Goal: Task Accomplishment & Management: Manage account settings

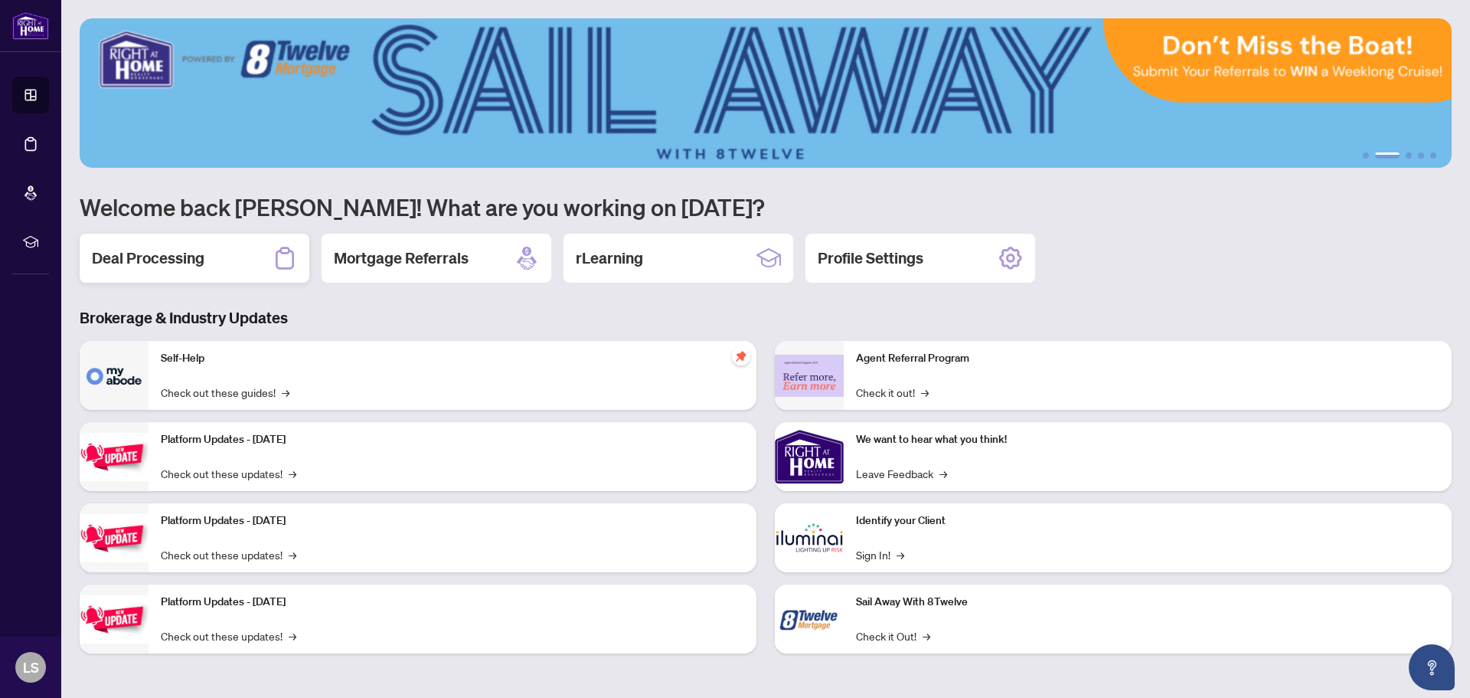
click at [111, 257] on h2 "Deal Processing" at bounding box center [148, 257] width 113 height 21
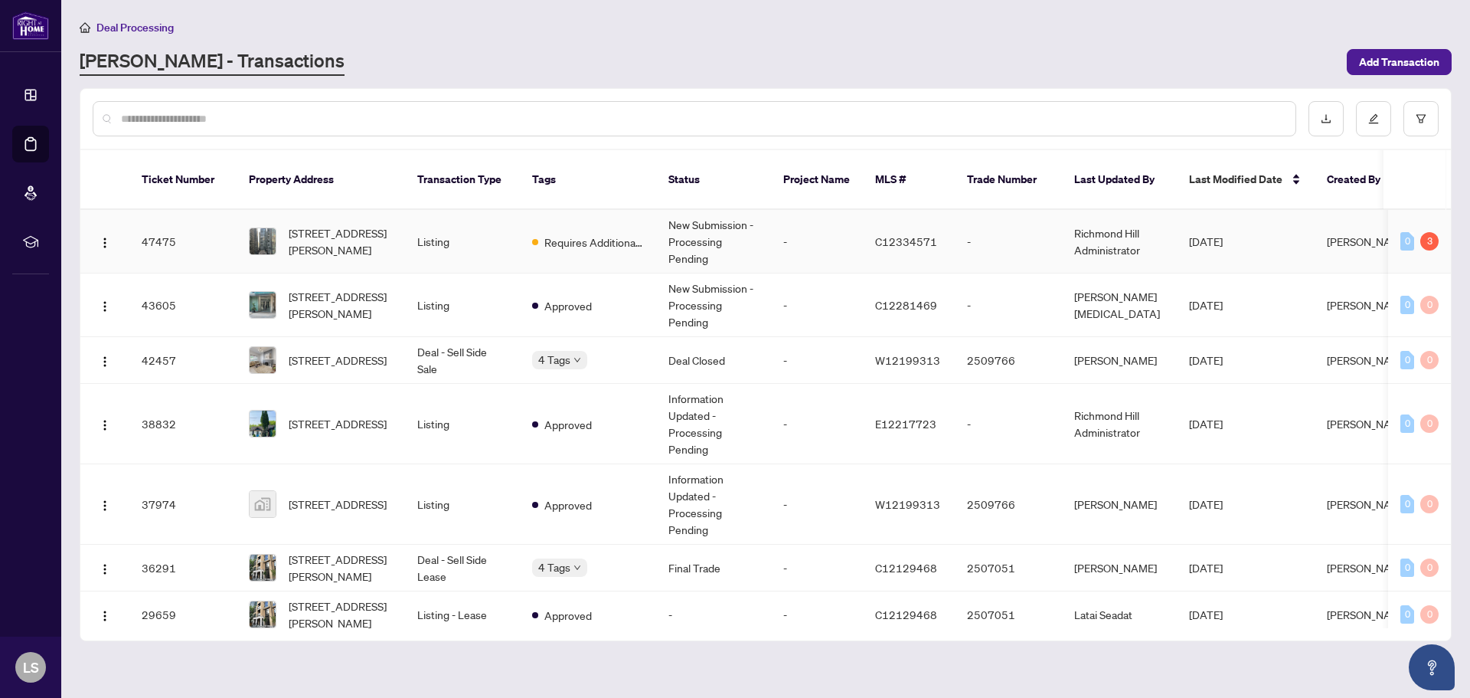
click at [351, 224] on span "2210-8 Mercer St, Toronto, Ontario M5V 0C4, Canada" at bounding box center [341, 241] width 104 height 34
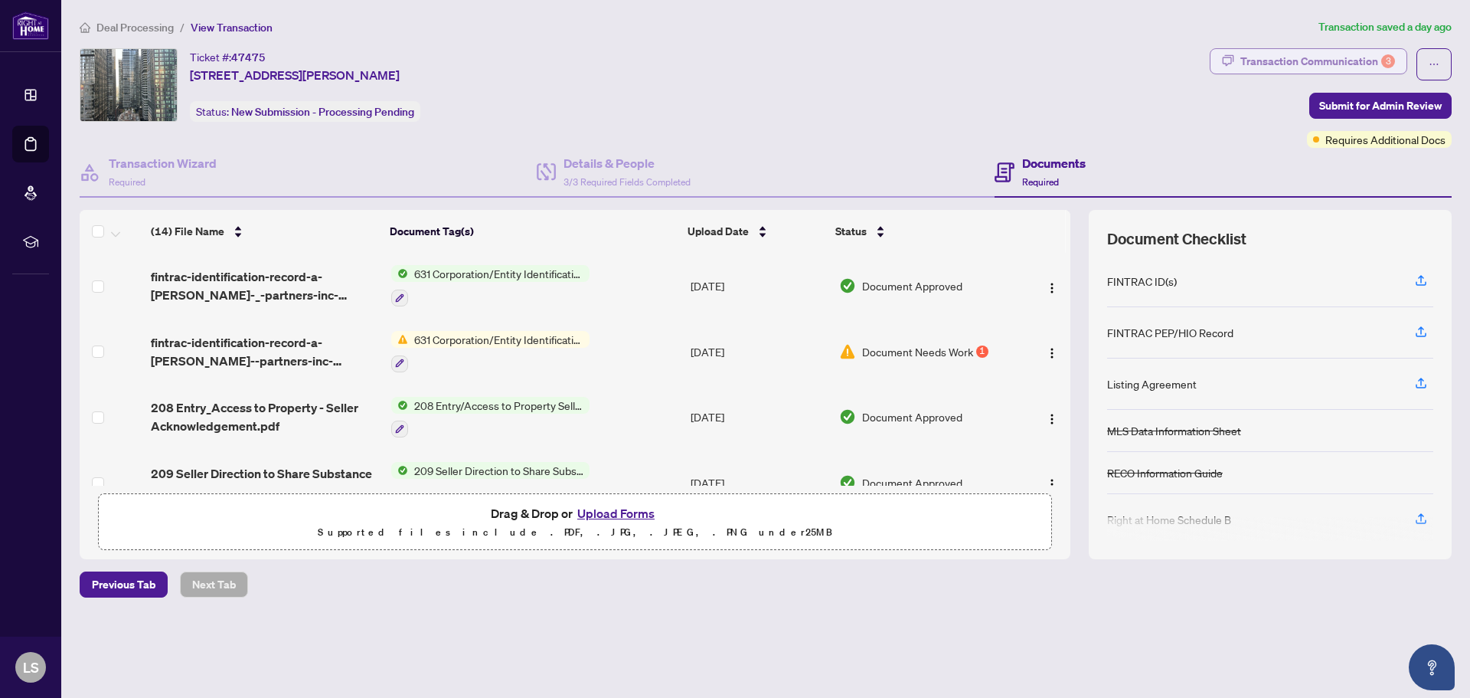
click at [1325, 72] on div "Transaction Communication 3" at bounding box center [1317, 61] width 155 height 25
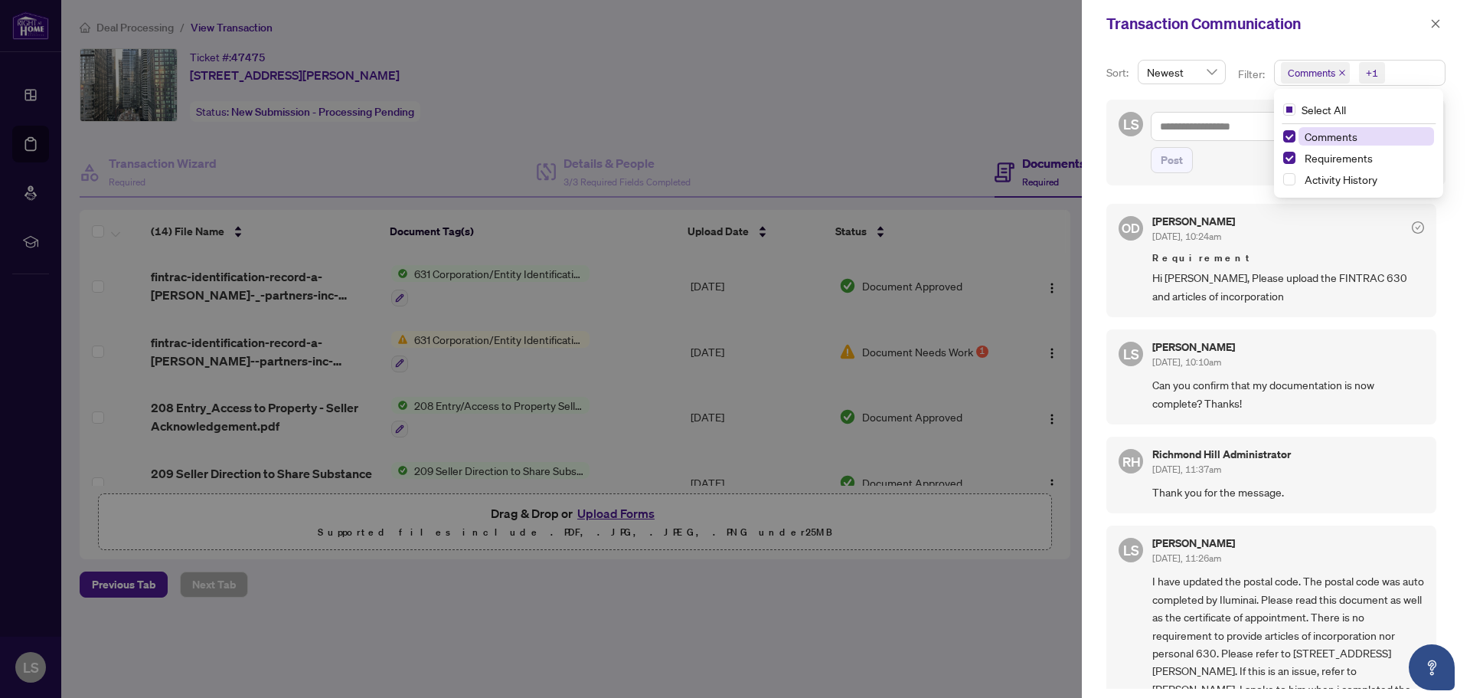
click at [1320, 79] on span "Comments" at bounding box center [1311, 72] width 47 height 15
click at [1312, 158] on span "Requirements" at bounding box center [1339, 158] width 68 height 14
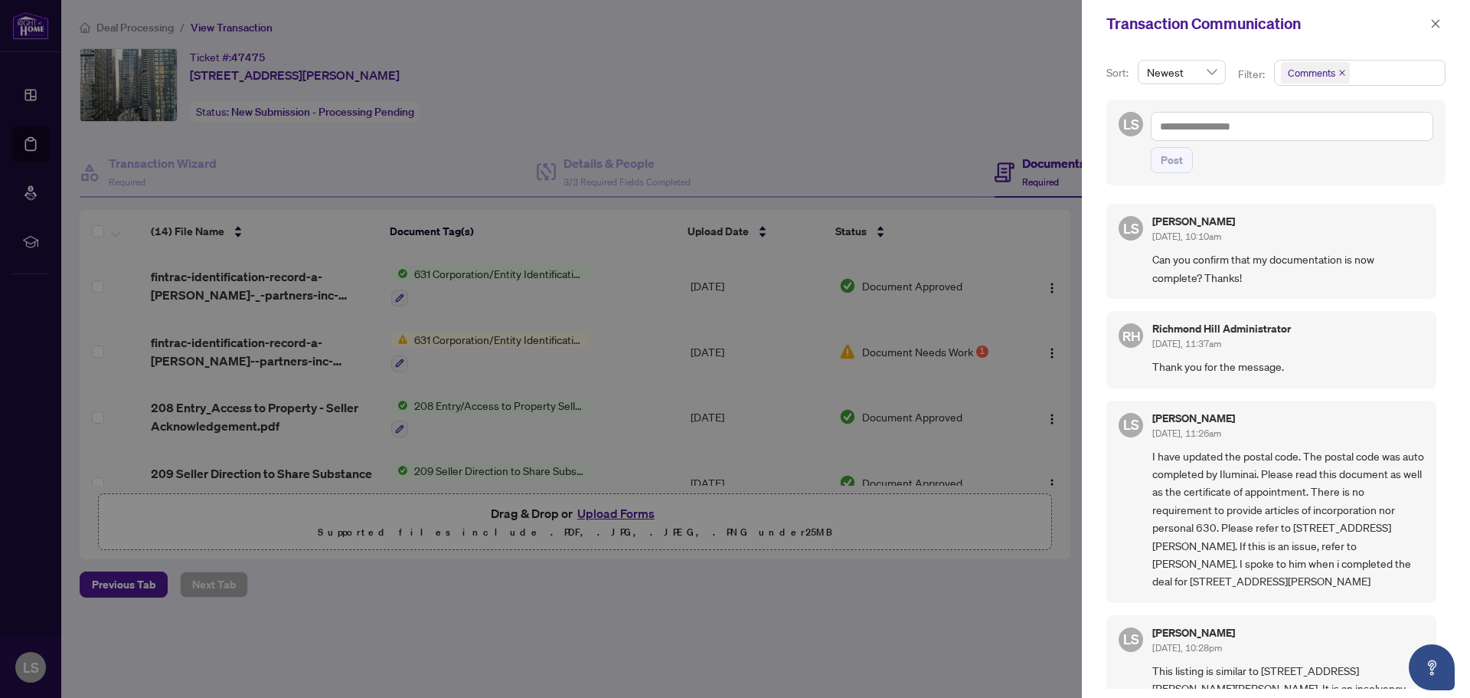
click at [1308, 75] on span "Comments" at bounding box center [1311, 72] width 47 height 15
click at [1321, 74] on span "Comments" at bounding box center [1311, 72] width 47 height 15
click at [1283, 137] on span "Select Comments" at bounding box center [1289, 136] width 12 height 12
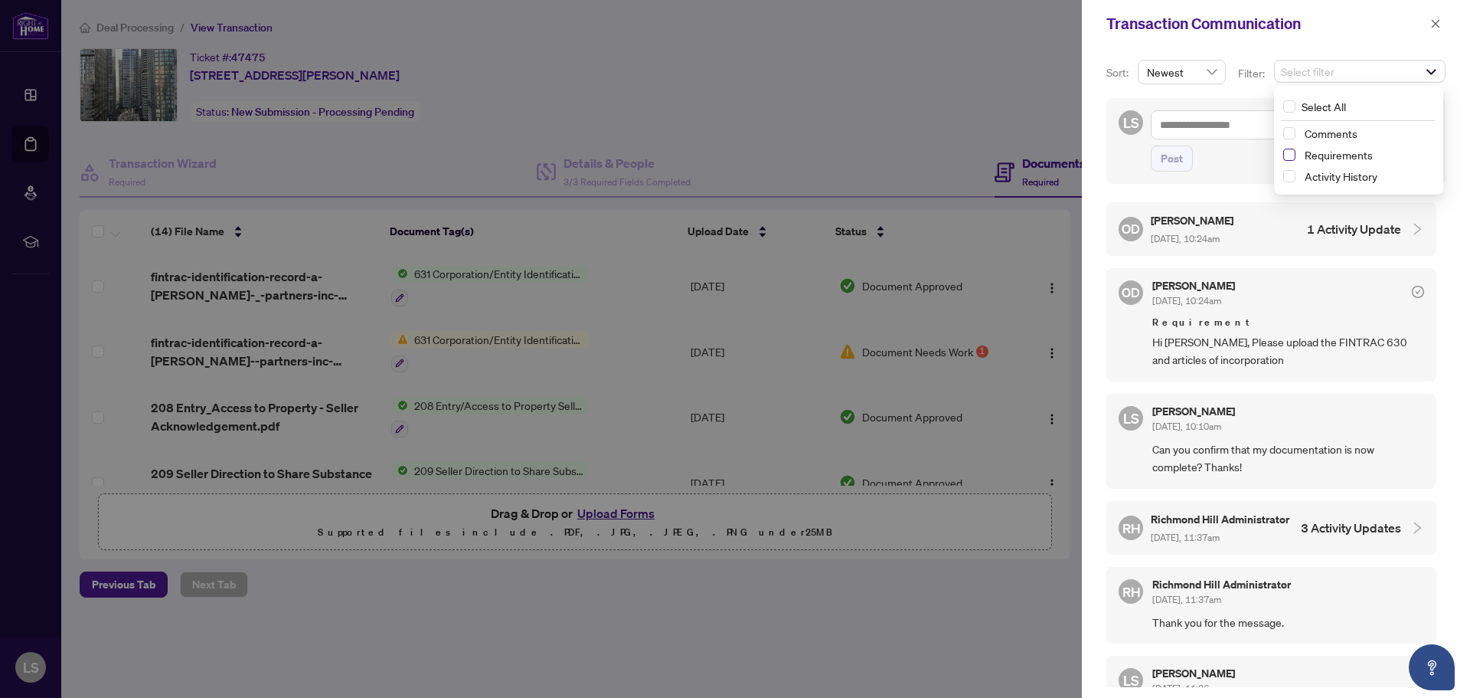
click at [1283, 158] on span "Select Requirements" at bounding box center [1289, 155] width 12 height 12
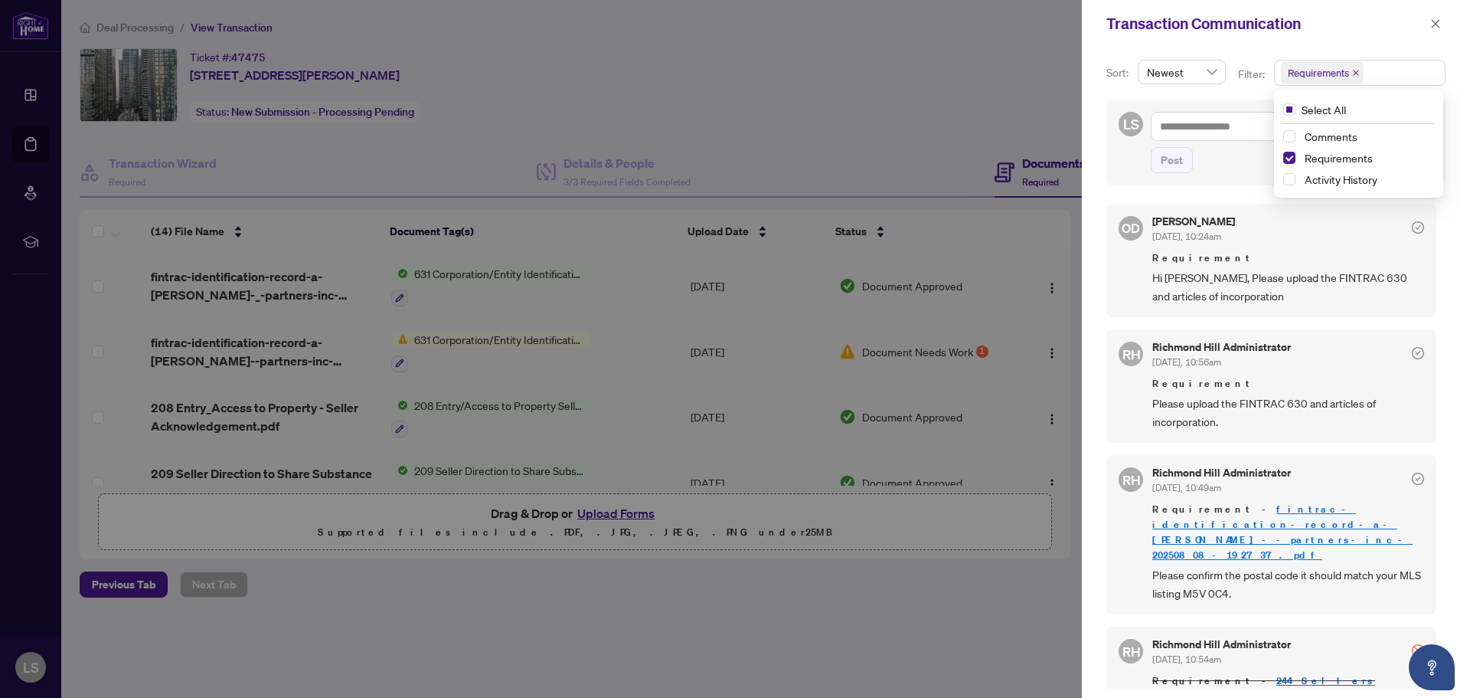
click at [984, 351] on div at bounding box center [735, 349] width 1470 height 698
click at [1432, 28] on icon "close" at bounding box center [1435, 23] width 11 height 11
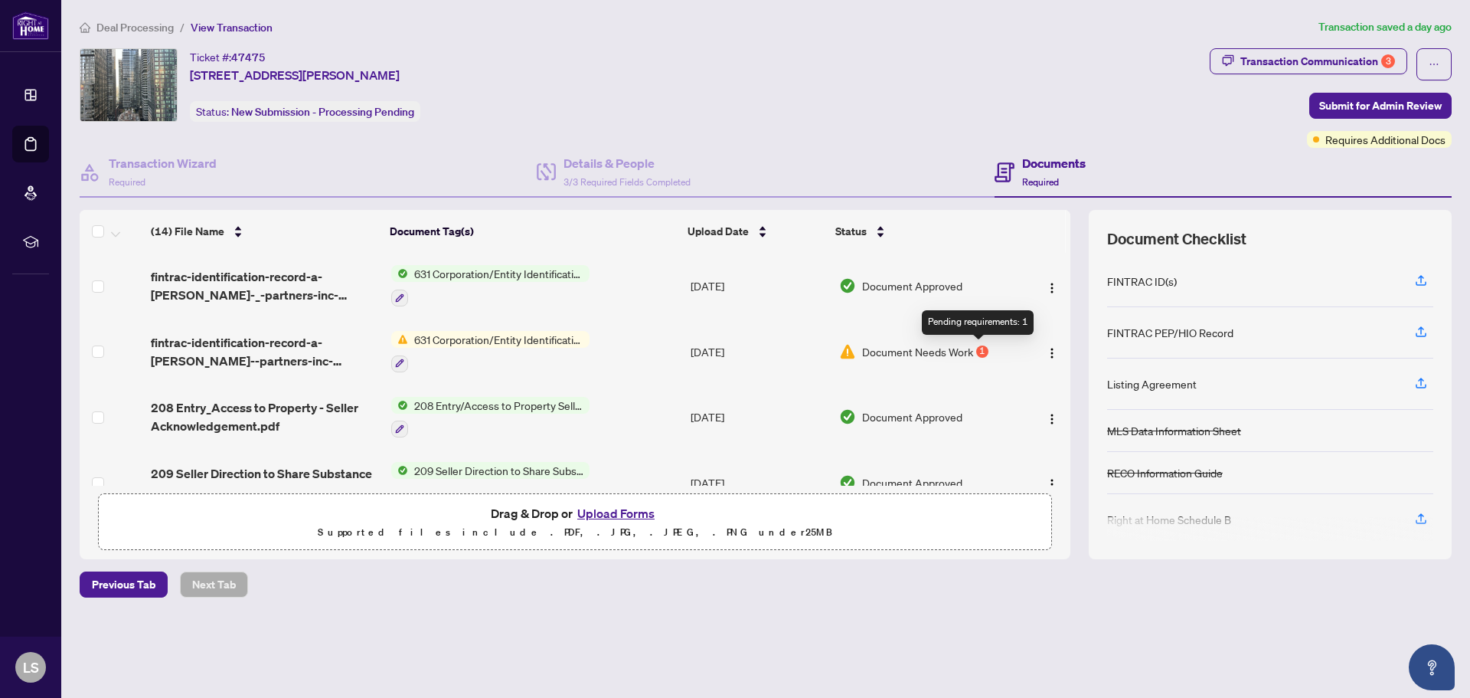
click at [976, 347] on div "1" at bounding box center [982, 351] width 12 height 12
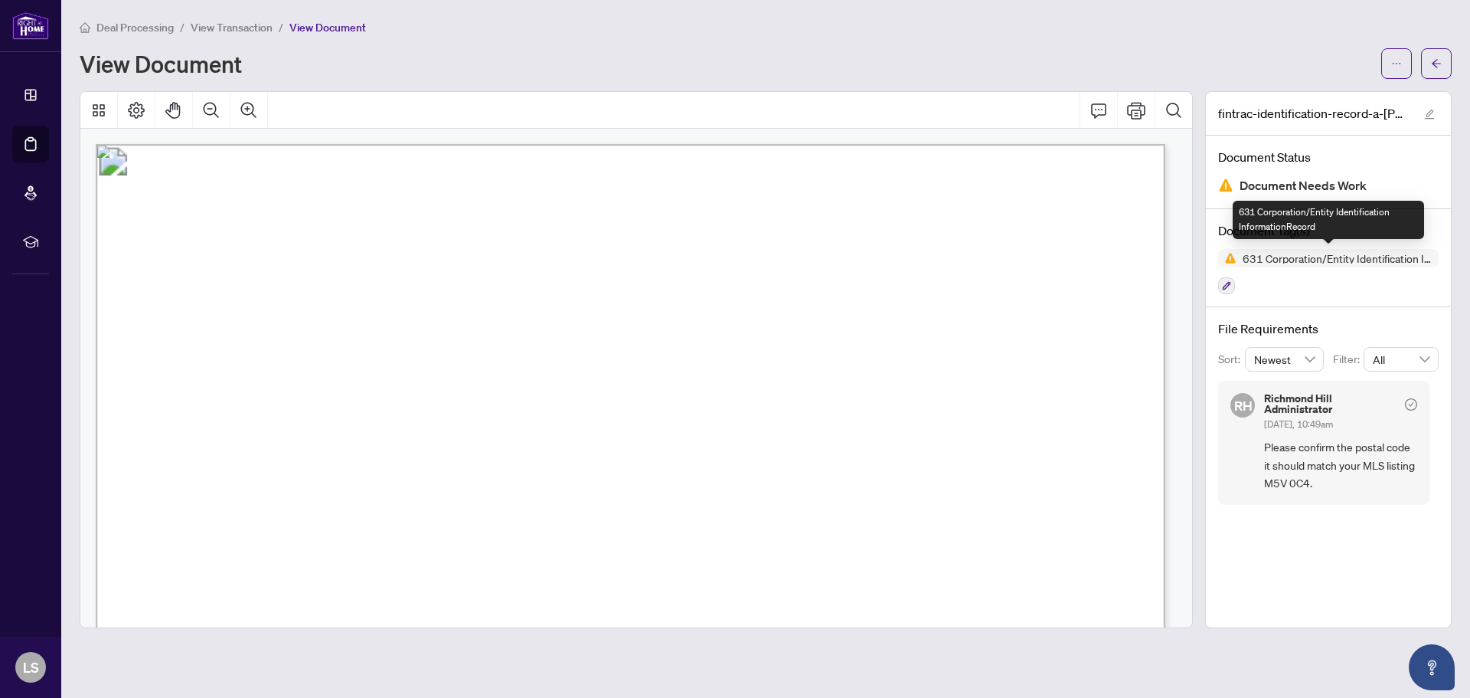
click at [1348, 254] on span "631 Corporation/Entity Identification InformationRecord" at bounding box center [1338, 258] width 202 height 11
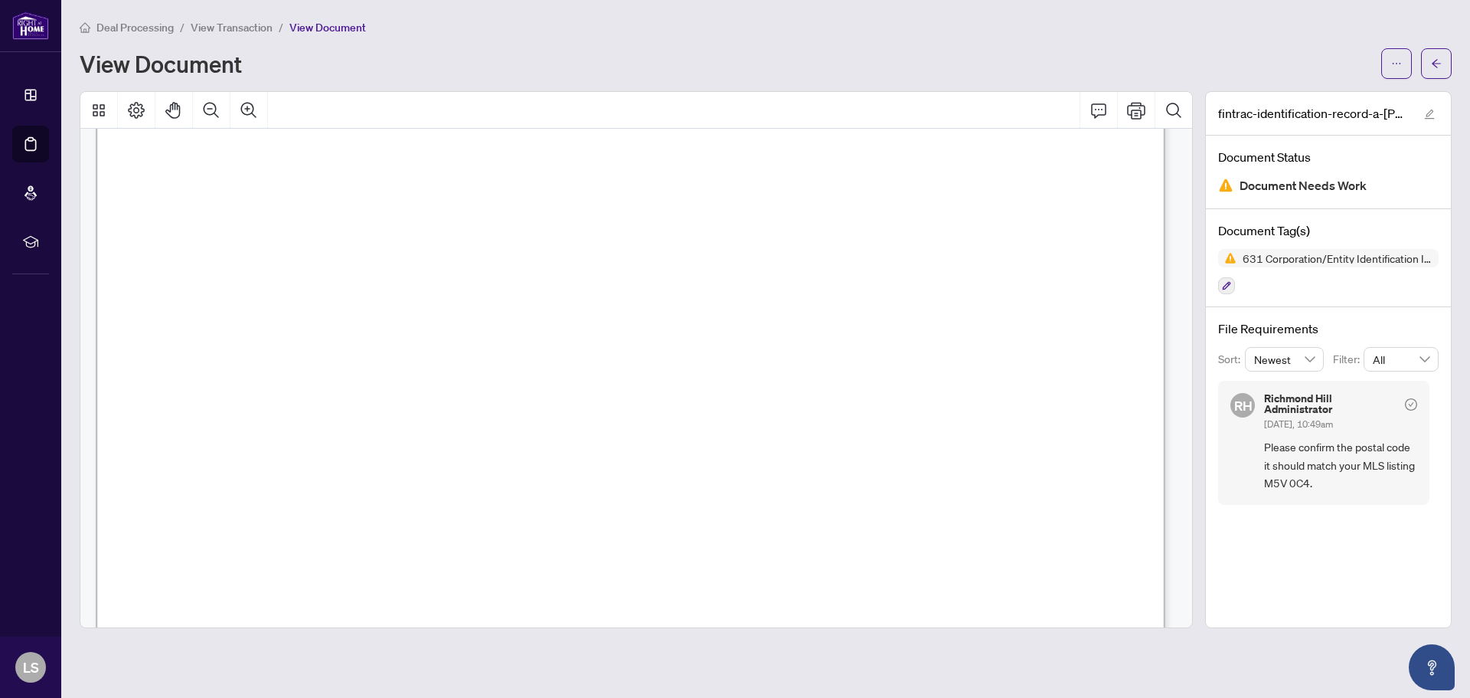
scroll to position [77, 0]
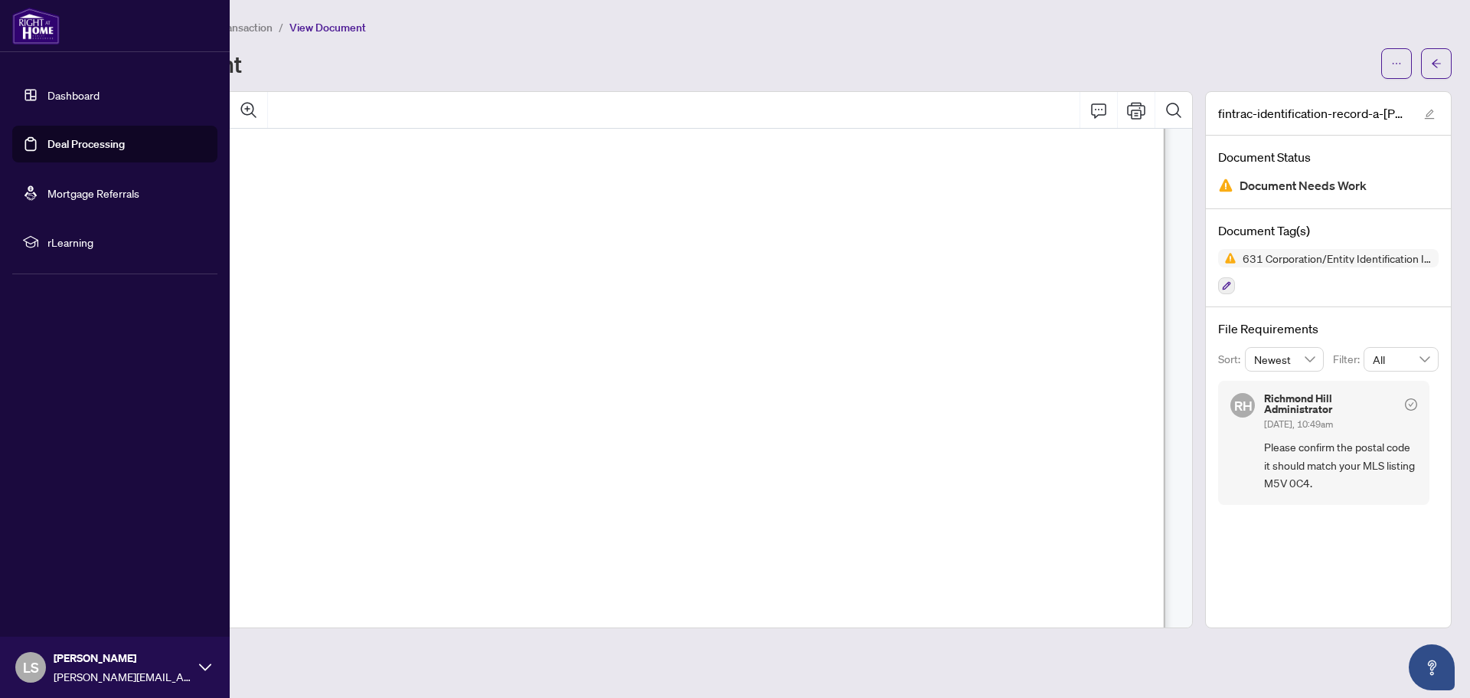
click at [25, 30] on img at bounding box center [35, 26] width 47 height 37
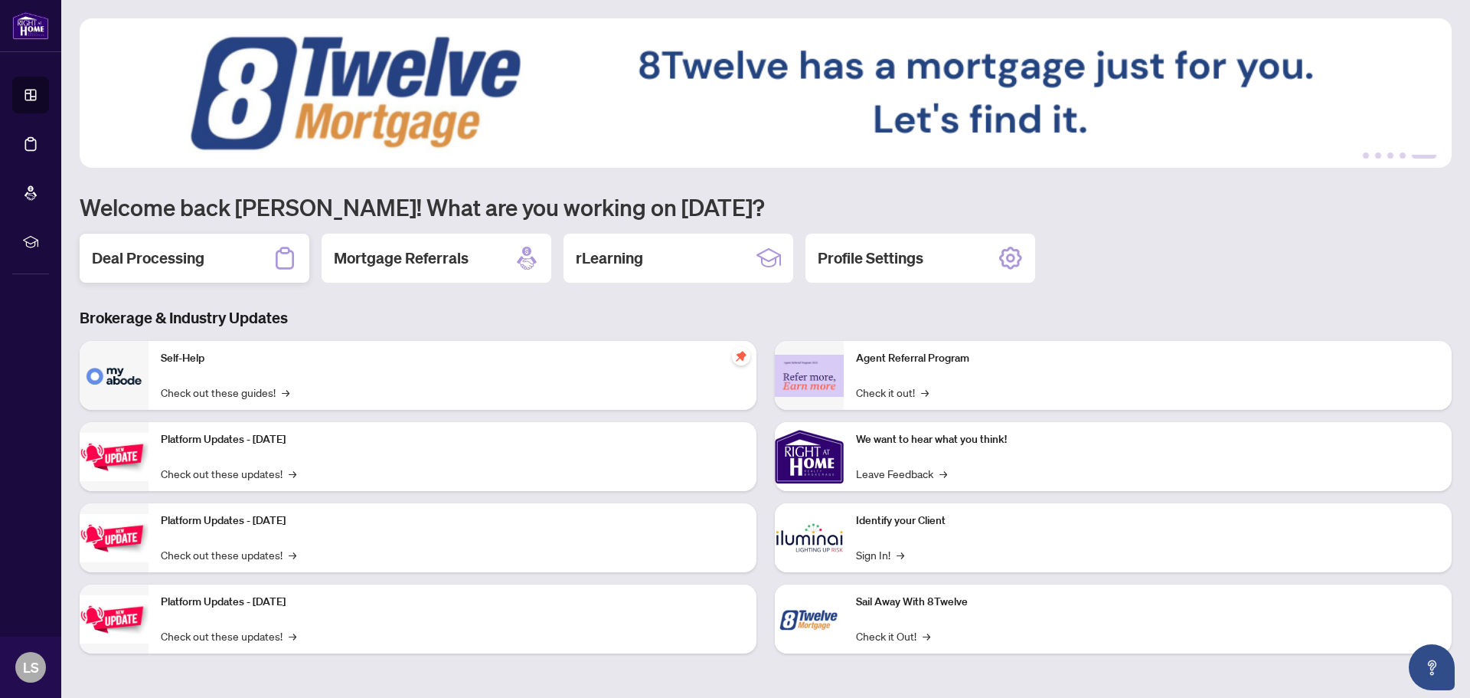
click at [140, 253] on h2 "Deal Processing" at bounding box center [148, 257] width 113 height 21
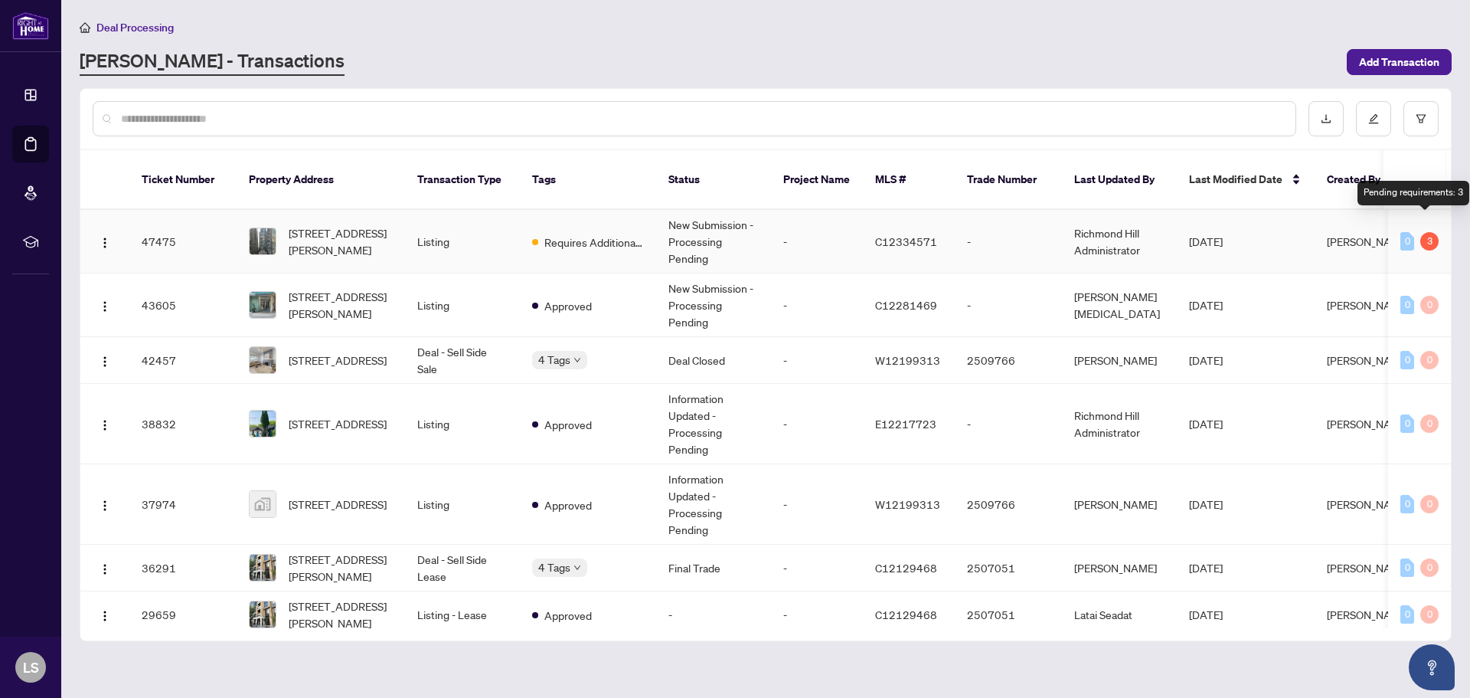
click at [1421, 232] on div "3" at bounding box center [1429, 241] width 18 height 18
click at [1422, 232] on div "3" at bounding box center [1429, 241] width 18 height 18
